Goal: Check status

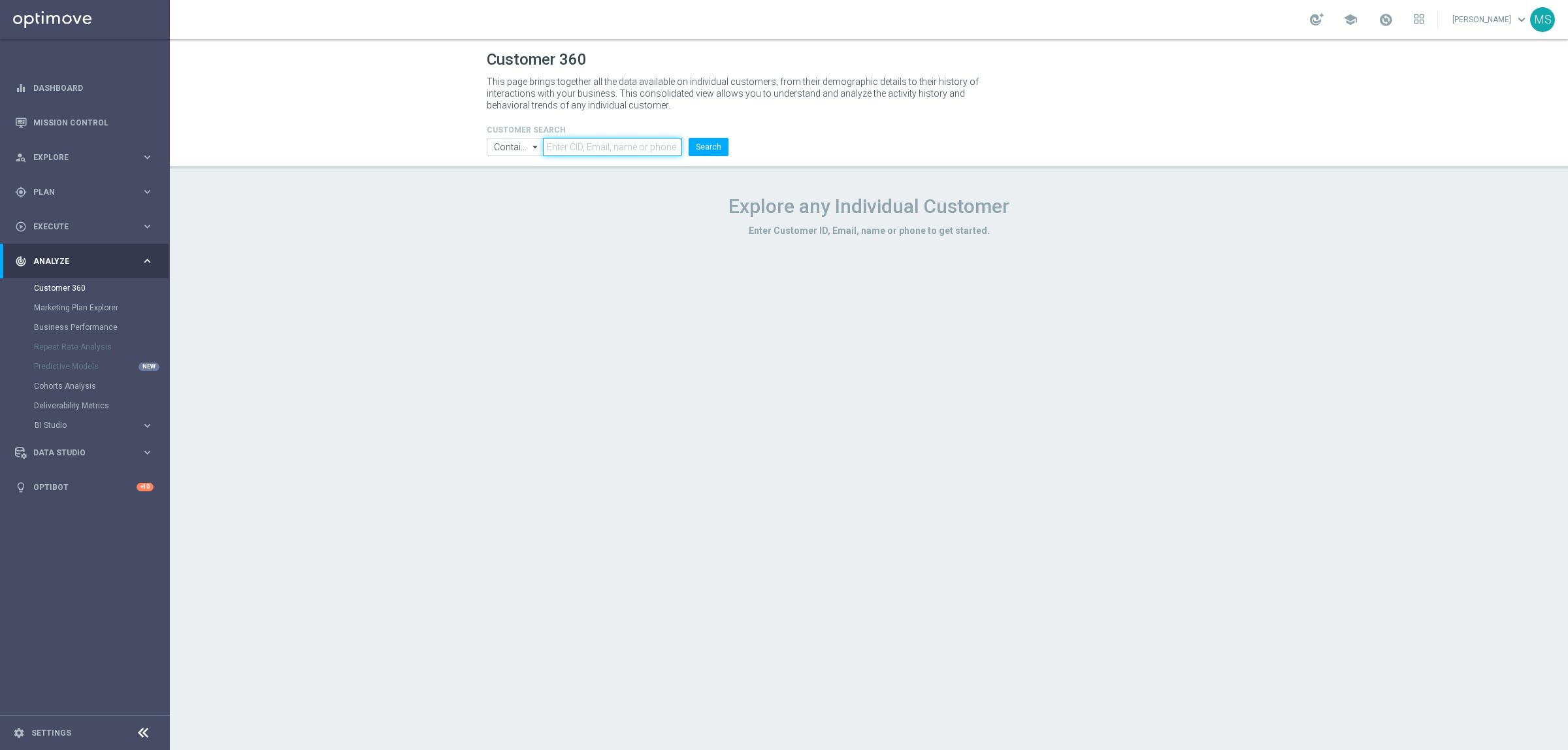
click at [584, 146] on input "text" at bounding box center [612, 147] width 139 height 18
paste input "840655"
type input "840655"
click at [513, 149] on input "Contains" at bounding box center [514, 147] width 56 height 18
click at [508, 187] on div "Equals" at bounding box center [517, 186] width 25 height 12
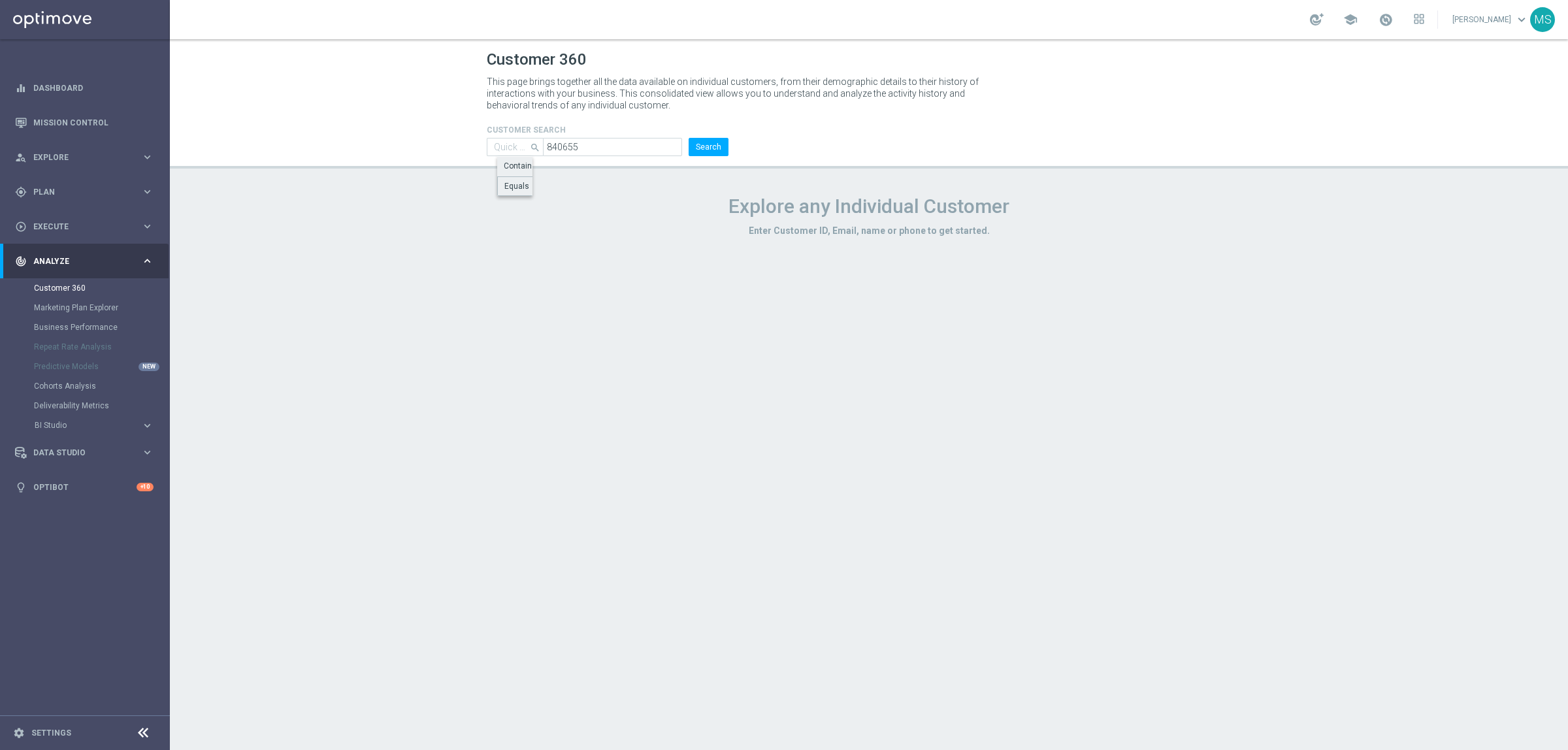
type input "Equals"
click at [735, 154] on div "CUSTOMER SEARCH Equals Equals arrow_drop_down Show Selected 0 of NaN Contains" at bounding box center [607, 135] width 262 height 42
click at [717, 154] on button "Search" at bounding box center [708, 147] width 40 height 18
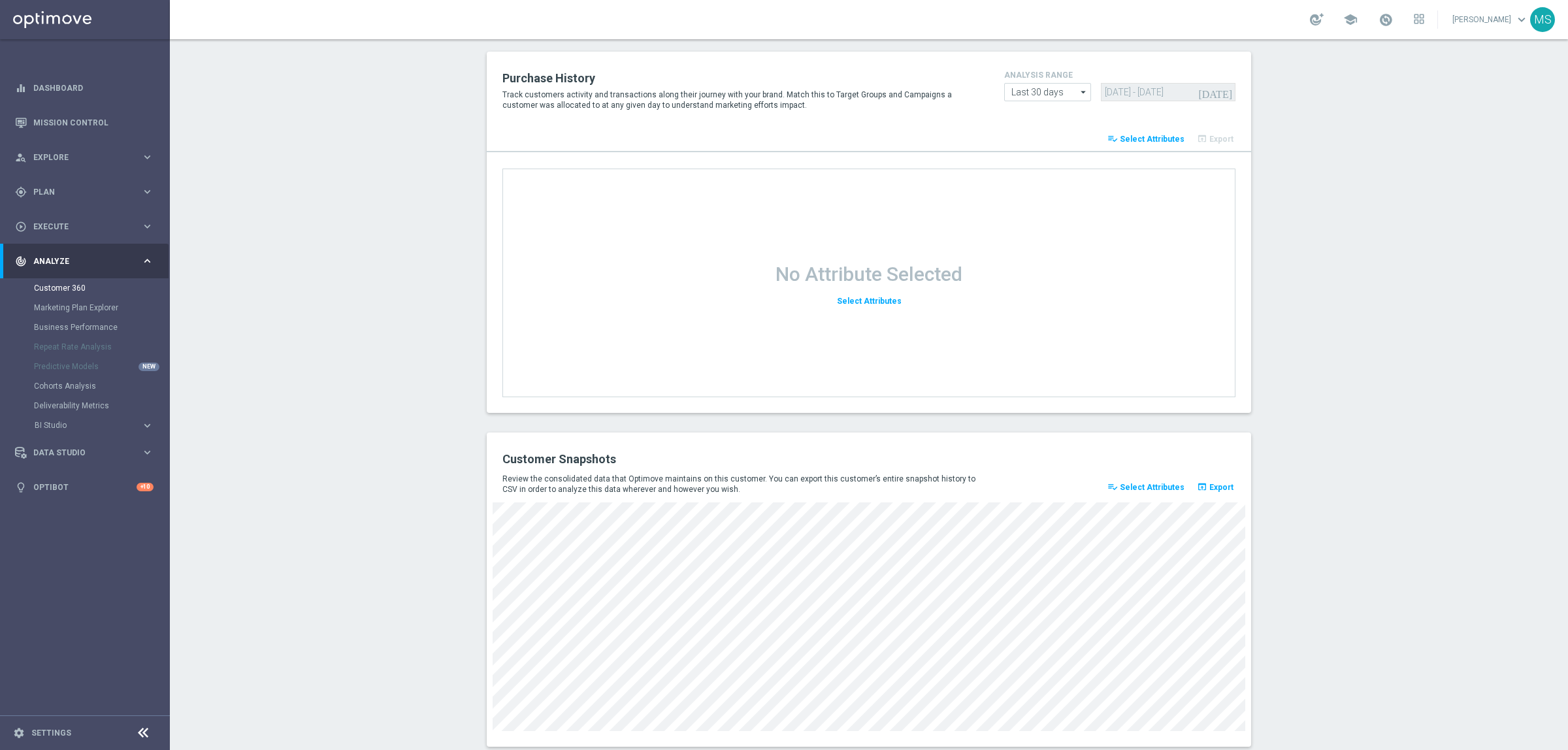
scroll to position [1517, 0]
